Goal: Use online tool/utility: Utilize a website feature to perform a specific function

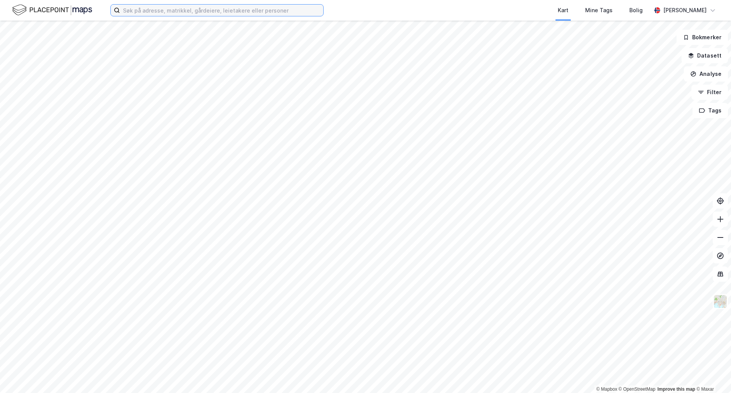
click at [287, 11] on input at bounding box center [221, 10] width 203 height 11
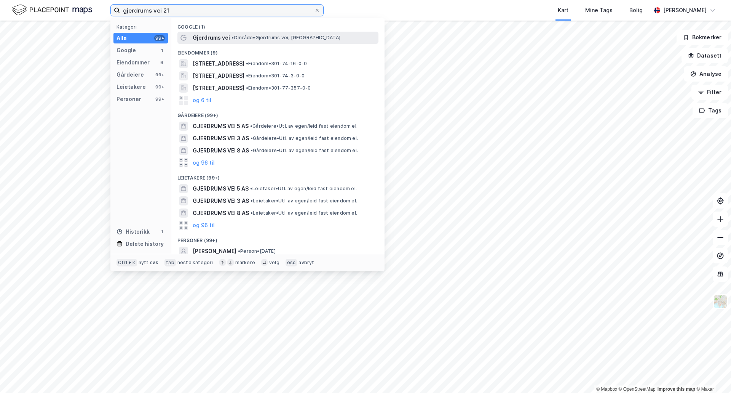
type input "gjerdrums vei 21"
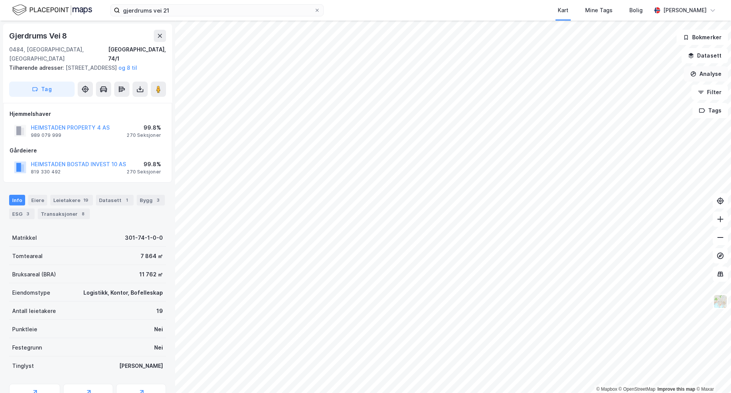
click at [708, 77] on button "Analyse" at bounding box center [706, 73] width 44 height 15
click at [638, 105] on div "Tegn sirkel" at bounding box center [640, 105] width 66 height 6
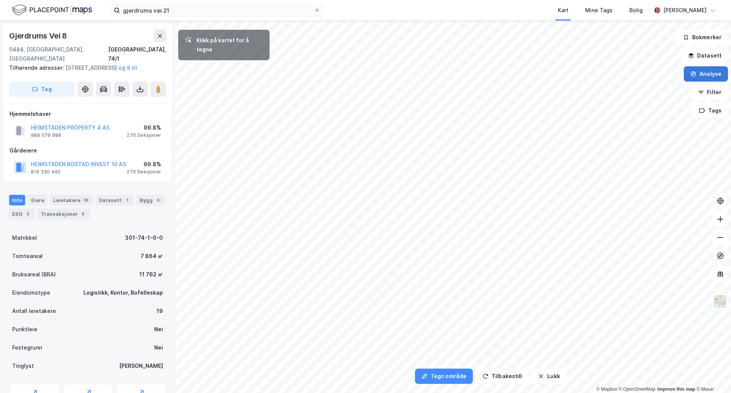
click at [696, 73] on icon "button" at bounding box center [693, 74] width 6 height 6
